Goal: Find specific page/section: Find specific page/section

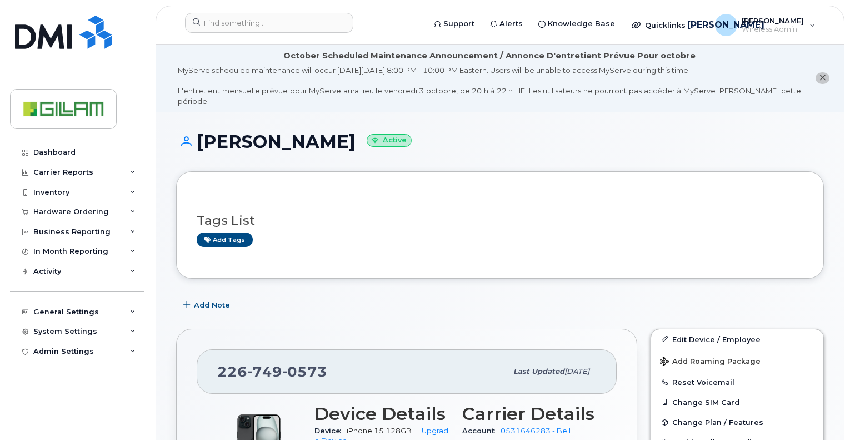
scroll to position [222, 0]
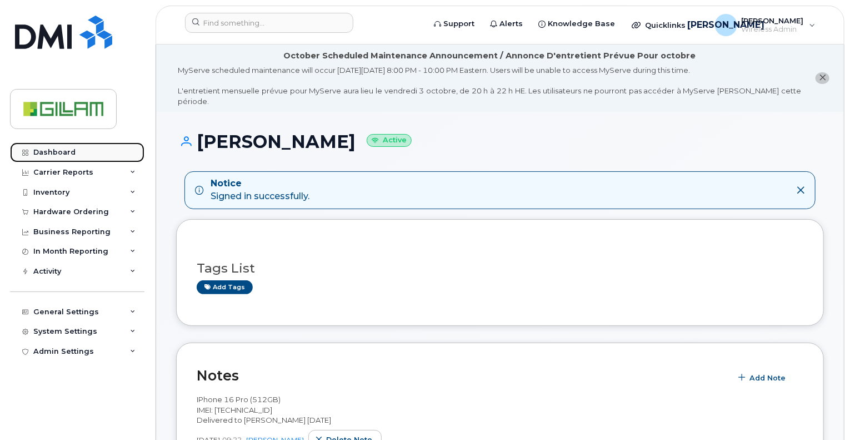
click at [41, 148] on div "Dashboard" at bounding box center [54, 152] width 42 height 9
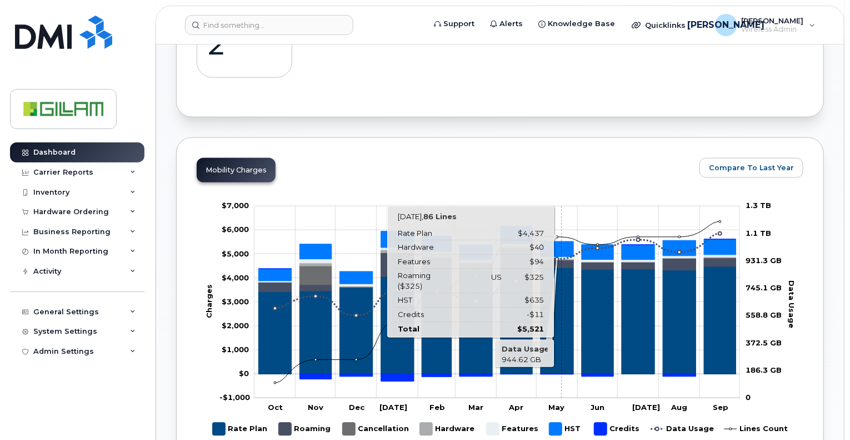
scroll to position [191, 0]
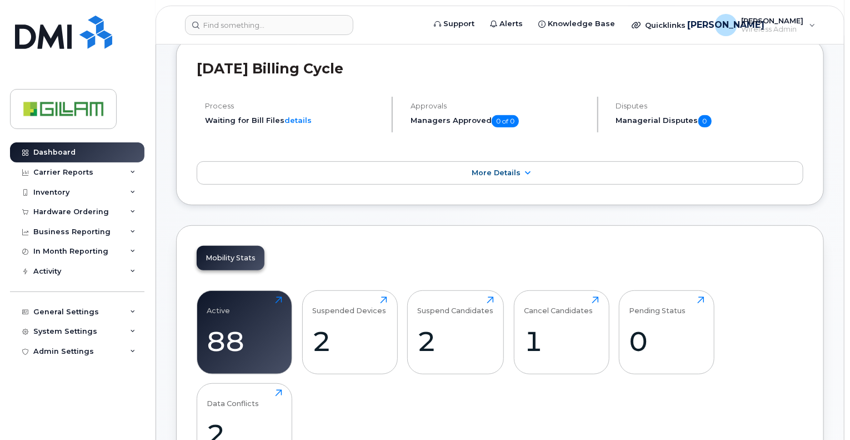
click at [227, 293] on div "Active 88 Click to view more" at bounding box center [245, 332] width 96 height 84
drag, startPoint x: 253, startPoint y: 320, endPoint x: 260, endPoint y: 321, distance: 7.2
click at [253, 321] on div "Active 88 Click to view more" at bounding box center [244, 331] width 75 height 71
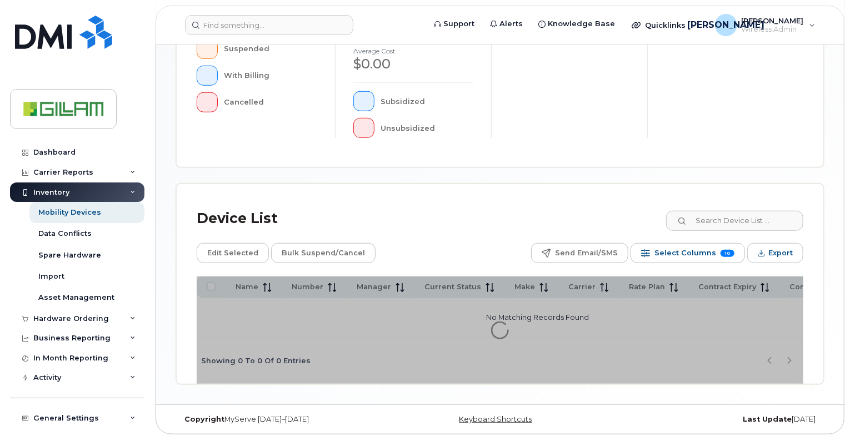
scroll to position [369, 0]
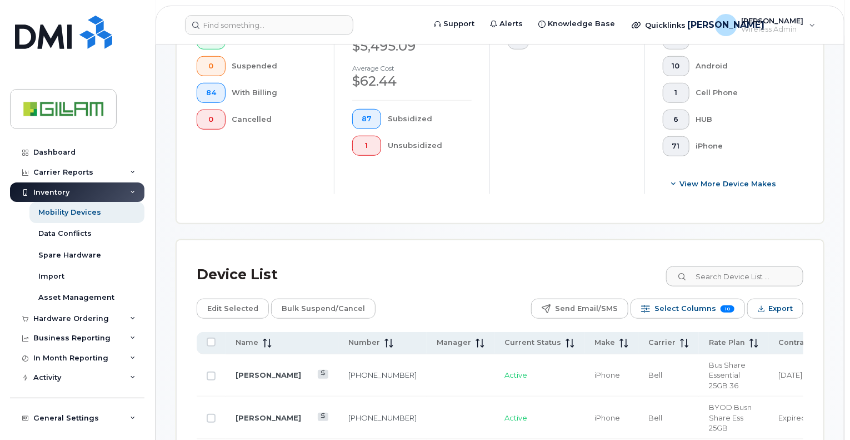
scroll to position [389, 0]
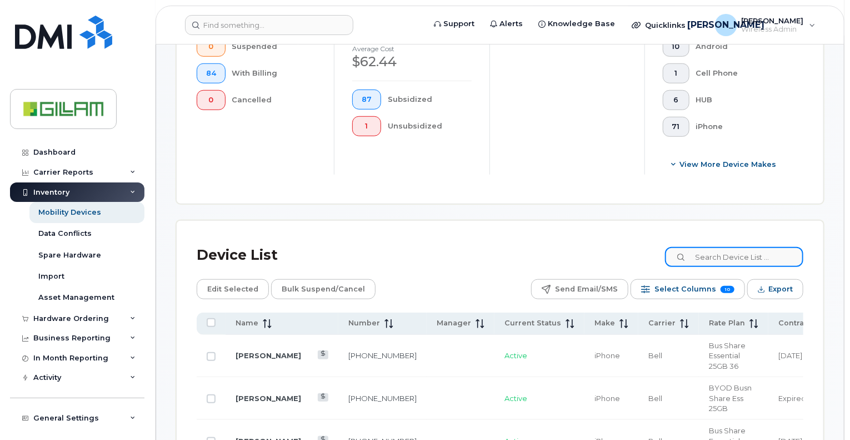
drag, startPoint x: 734, startPoint y: 255, endPoint x: 739, endPoint y: 231, distance: 25.0
click at [738, 251] on input at bounding box center [734, 257] width 138 height 20
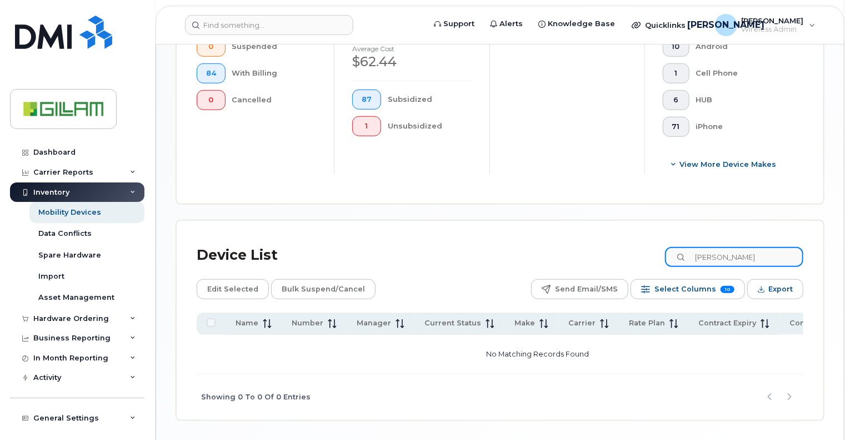
drag, startPoint x: 743, startPoint y: 258, endPoint x: 565, endPoint y: 253, distance: 178.5
click at [565, 253] on div "Device List [PERSON_NAME]" at bounding box center [500, 255] width 607 height 29
type input "Di"
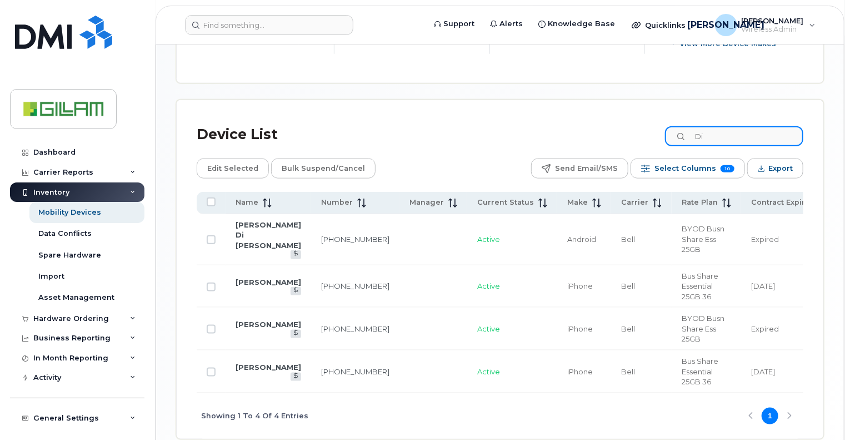
scroll to position [555, 0]
